Goal: Task Accomplishment & Management: Use online tool/utility

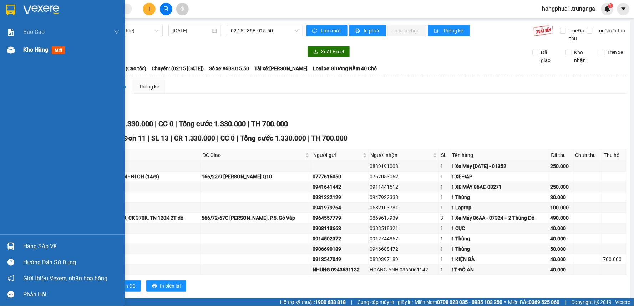
click at [36, 48] on span "Kho hàng" at bounding box center [35, 49] width 25 height 7
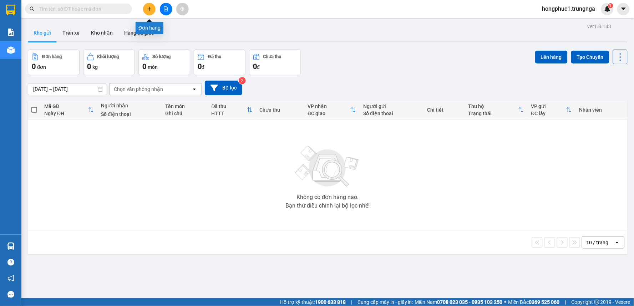
click at [150, 6] on icon "plus" at bounding box center [149, 8] width 5 height 5
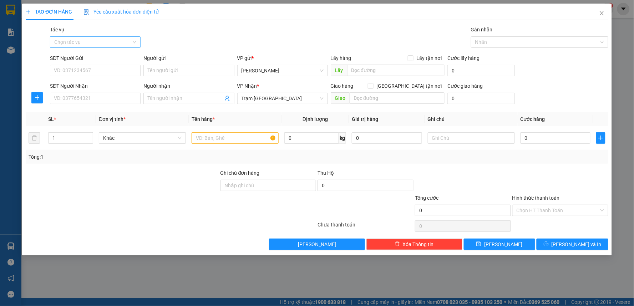
click at [91, 40] on input "Tác vụ" at bounding box center [92, 42] width 77 height 11
click at [88, 70] on div "Nhập hàng kho nhận" at bounding box center [95, 68] width 82 height 8
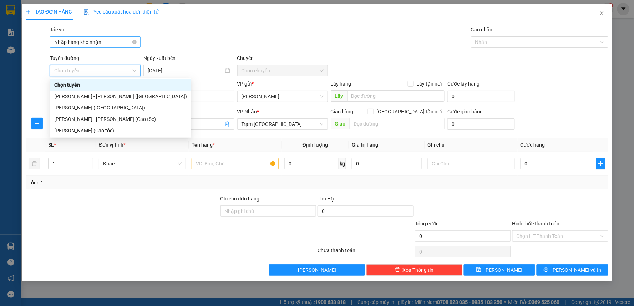
click at [101, 42] on span "Nhập hàng kho nhận" at bounding box center [95, 42] width 82 height 11
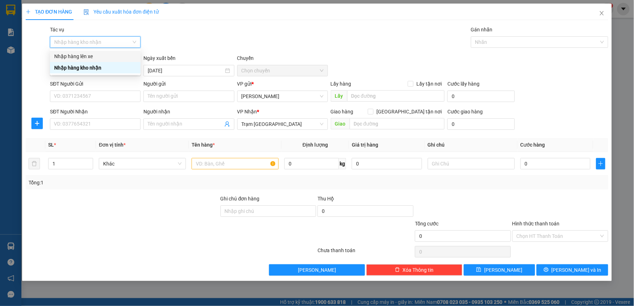
click at [94, 58] on div "Nhập hàng lên xe" at bounding box center [95, 56] width 82 height 8
click at [179, 36] on div "Tác vụ Nhập hàng lên xe Gán nhãn Nhãn" at bounding box center [329, 38] width 561 height 25
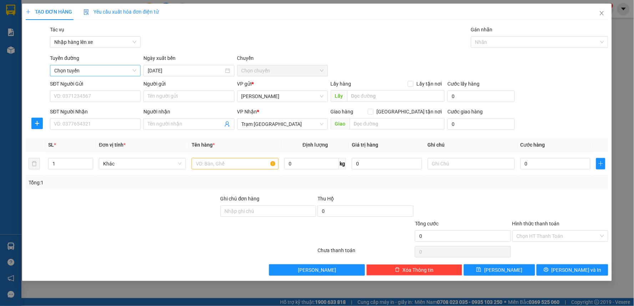
click at [81, 71] on span "Chọn tuyến" at bounding box center [95, 70] width 82 height 11
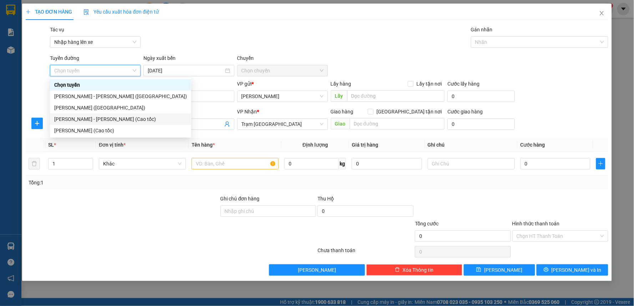
click at [82, 120] on div "[PERSON_NAME] - [PERSON_NAME] (Cao tốc)" at bounding box center [120, 119] width 133 height 8
type input "[DATE]"
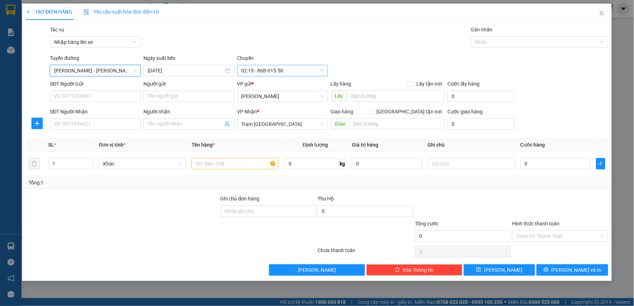
click at [288, 72] on span "02:15 - 86B-015.50" at bounding box center [282, 70] width 82 height 11
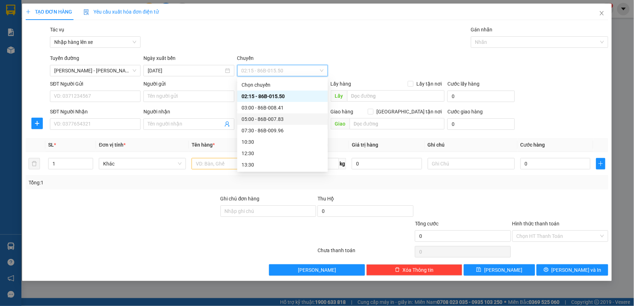
click at [274, 121] on div "05:00 - 86B-007.83" at bounding box center [282, 119] width 82 height 8
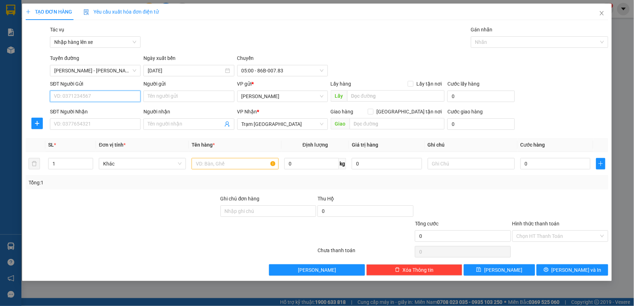
click at [95, 95] on input "SĐT Người Gửi" at bounding box center [95, 96] width 91 height 11
type input "0946280434"
click at [119, 124] on input "SĐT Người Nhận" at bounding box center [95, 123] width 91 height 11
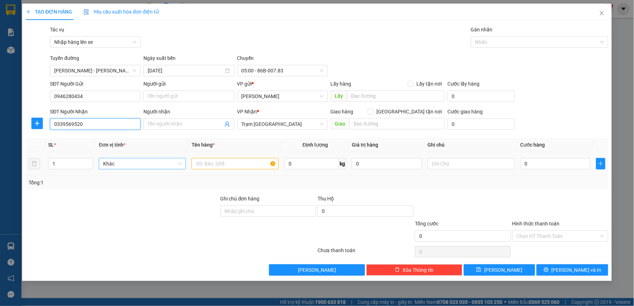
click at [131, 167] on span "Khác" at bounding box center [142, 163] width 78 height 11
type input "0339569520"
type input "1T"
click at [214, 168] on input "text" at bounding box center [235, 163] width 87 height 11
click at [167, 164] on span "Khác" at bounding box center [142, 163] width 78 height 11
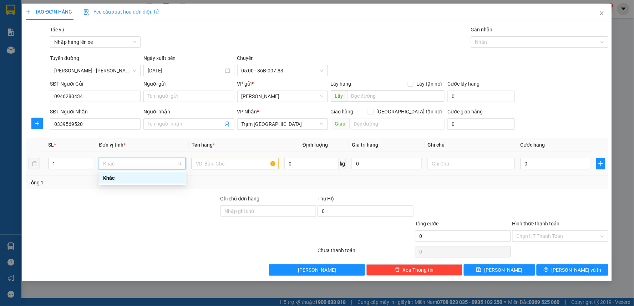
click at [167, 164] on span "Khác" at bounding box center [142, 163] width 78 height 11
click at [218, 162] on input "text" at bounding box center [235, 163] width 87 height 11
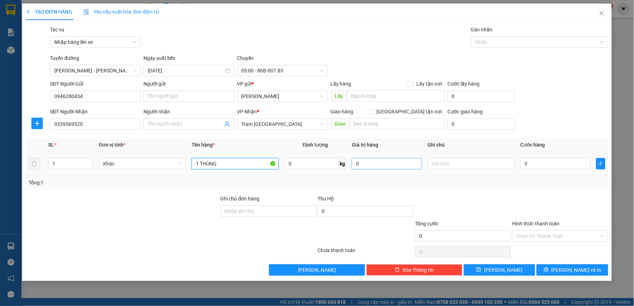
type input "1 THÙNG"
click at [372, 165] on input "0" at bounding box center [387, 163] width 70 height 11
click at [441, 163] on input "text" at bounding box center [471, 163] width 87 height 11
click at [554, 167] on input "0" at bounding box center [555, 163] width 70 height 11
type input "3"
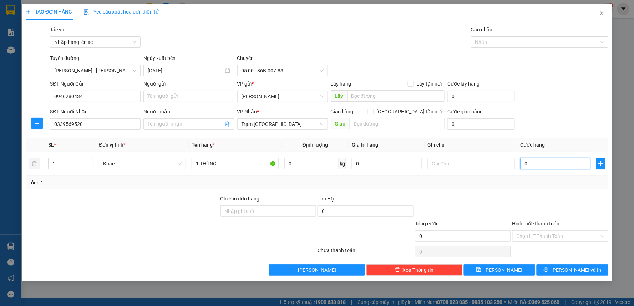
type input "3"
type input "30"
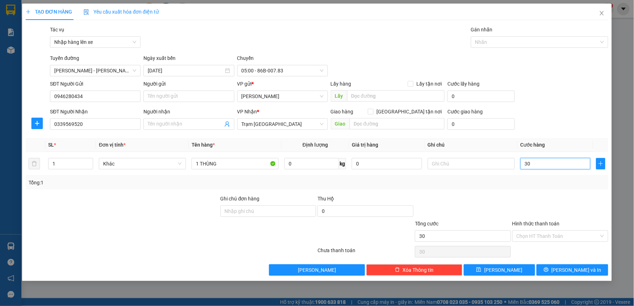
type input "300"
type input "3.000"
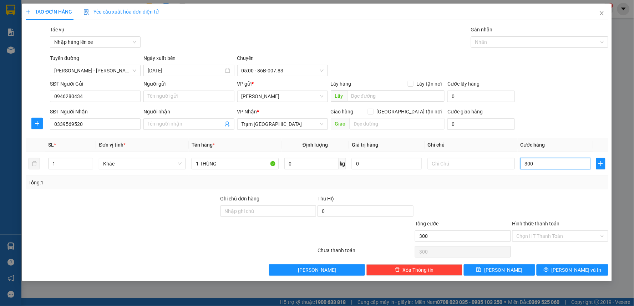
type input "3.000"
type input "30.000"
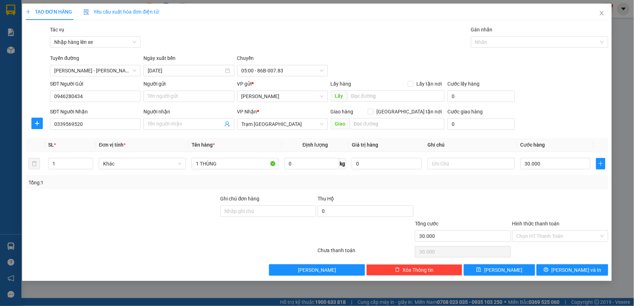
click at [462, 214] on div at bounding box center [462, 207] width 97 height 25
click at [553, 268] on button "[PERSON_NAME] và In" at bounding box center [572, 269] width 72 height 11
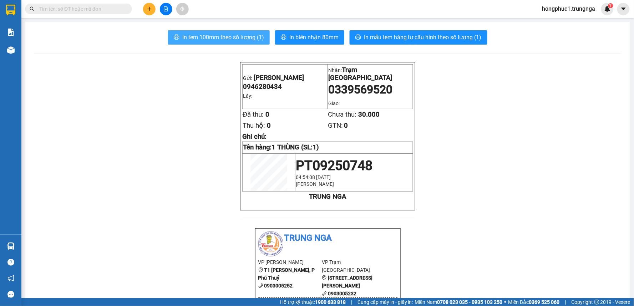
click at [233, 36] on span "In tem 100mm theo số lượng (1)" at bounding box center [223, 37] width 82 height 9
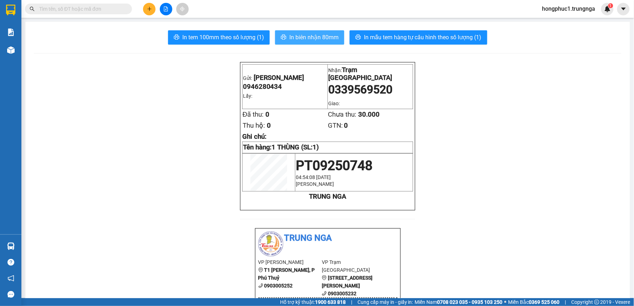
click at [330, 38] on span "In biên nhận 80mm" at bounding box center [313, 37] width 49 height 9
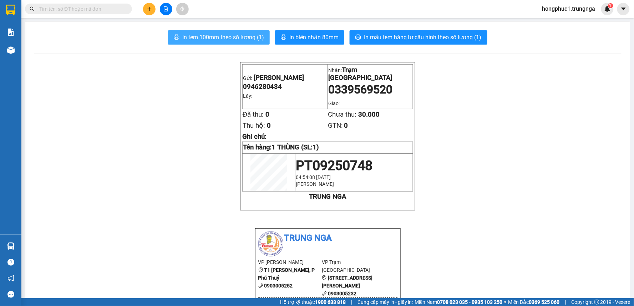
click at [220, 38] on span "In tem 100mm theo số lượng (1)" at bounding box center [223, 37] width 82 height 9
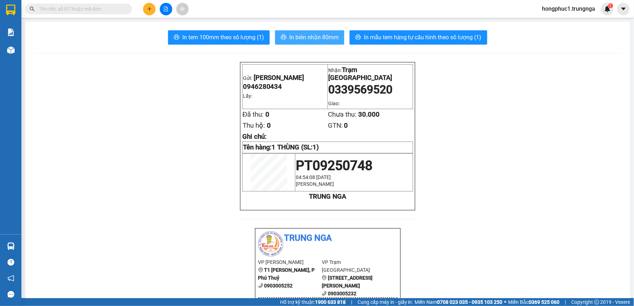
click at [312, 35] on span "In biên nhận 80mm" at bounding box center [313, 37] width 49 height 9
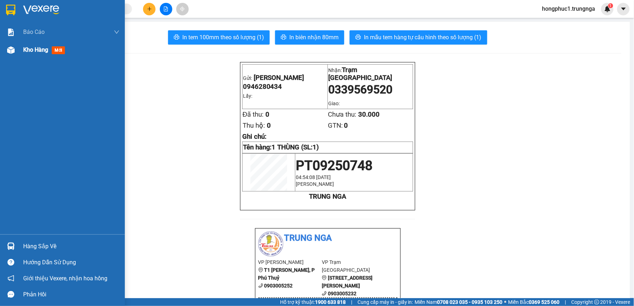
click at [31, 49] on span "Kho hàng" at bounding box center [35, 49] width 25 height 7
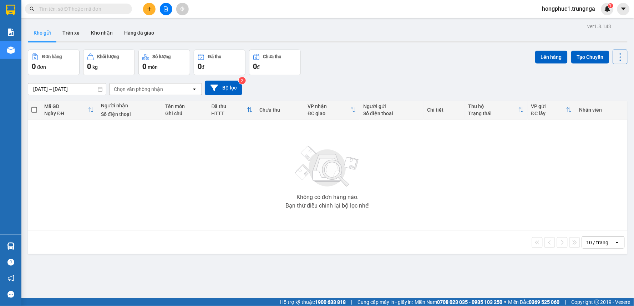
click at [47, 34] on button "Kho gửi" at bounding box center [42, 32] width 29 height 17
click at [63, 34] on button "Trên xe" at bounding box center [71, 32] width 29 height 17
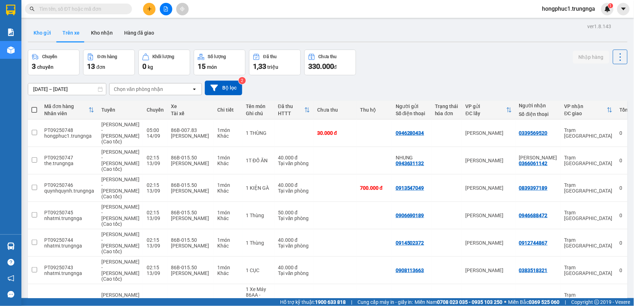
click at [35, 34] on button "Kho gửi" at bounding box center [42, 32] width 29 height 17
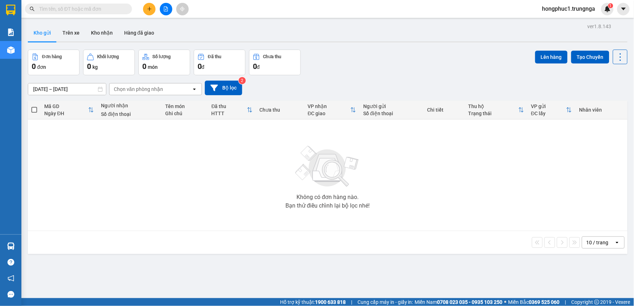
click at [43, 34] on button "Kho gửi" at bounding box center [42, 32] width 29 height 17
click at [68, 34] on button "Trên xe" at bounding box center [71, 32] width 29 height 17
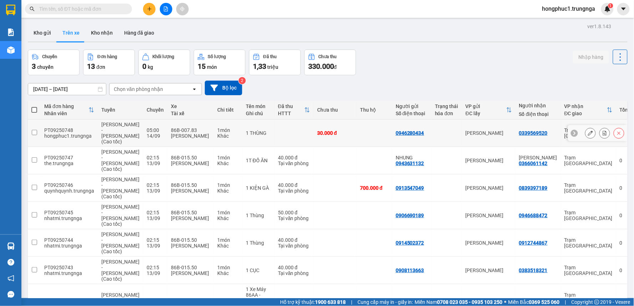
click at [34, 131] on input "checkbox" at bounding box center [34, 132] width 5 height 5
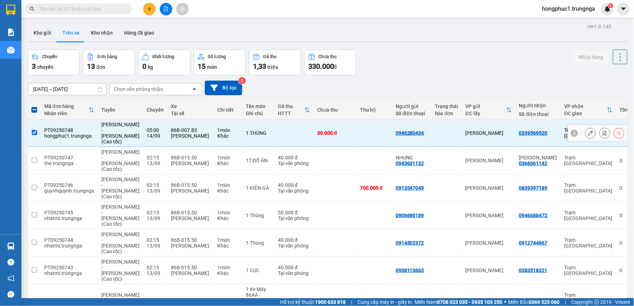
click at [368, 126] on td at bounding box center [374, 132] width 36 height 27
checkbox input "false"
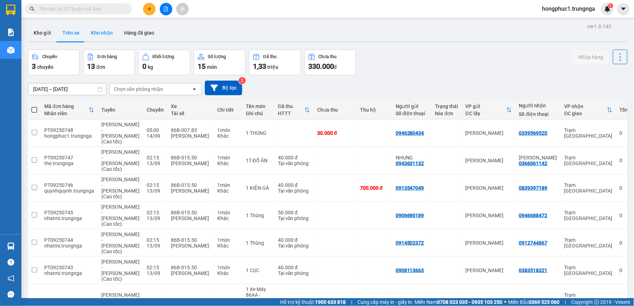
click at [106, 36] on button "Kho nhận" at bounding box center [101, 32] width 33 height 17
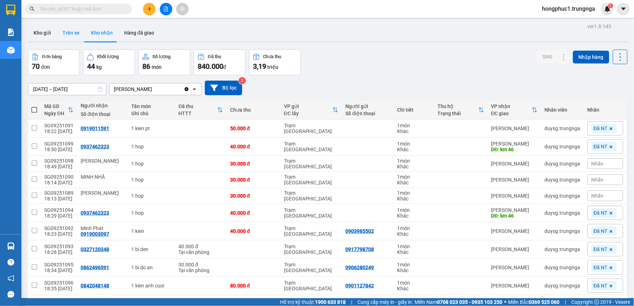
click at [68, 32] on button "Trên xe" at bounding box center [71, 32] width 29 height 17
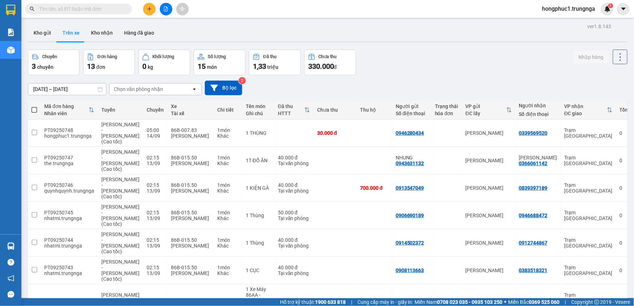
scroll to position [40, 0]
